Goal: Find specific page/section: Find specific page/section

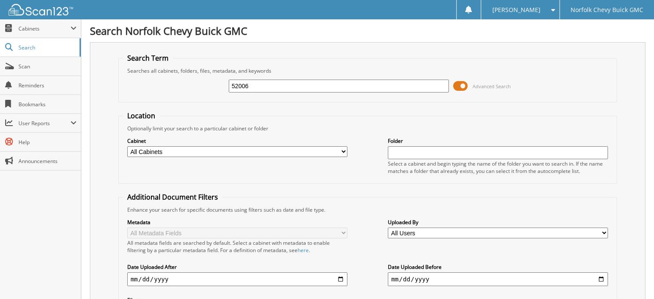
type input "52006"
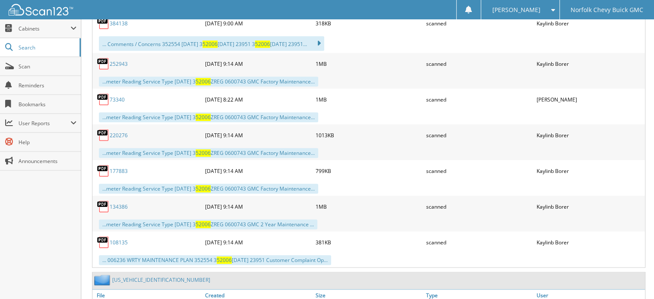
scroll to position [1032, 0]
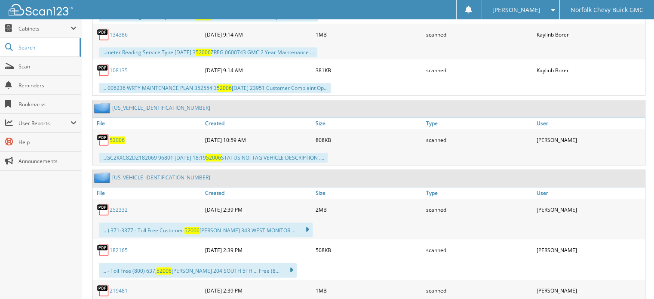
click at [111, 136] on span "52006" at bounding box center [117, 139] width 15 height 7
click at [40, 68] on span "Scan" at bounding box center [47, 66] width 58 height 7
